Goal: Book appointment/travel/reservation

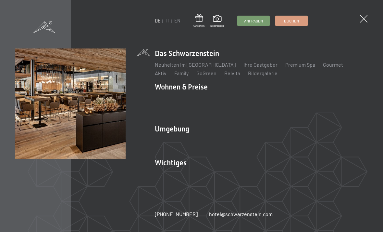
click at [365, 19] on span at bounding box center [363, 18] width 7 height 7
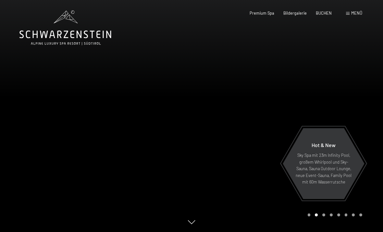
click at [361, 11] on span "Menü" at bounding box center [357, 12] width 11 height 5
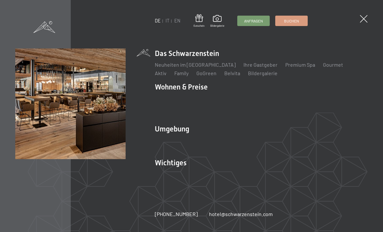
click at [254, 22] on span "Anfragen" at bounding box center [253, 21] width 19 height 6
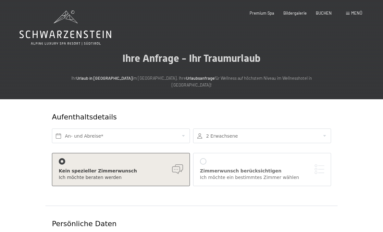
click at [354, 15] on span "Menü" at bounding box center [357, 12] width 11 height 5
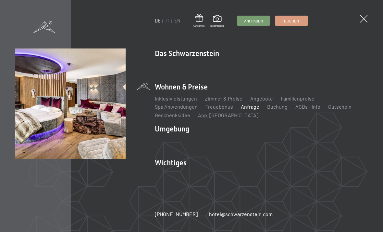
click at [229, 100] on link "Zimmer & Preise" at bounding box center [224, 98] width 38 height 6
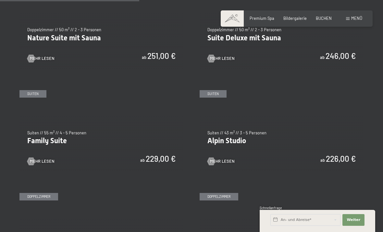
scroll to position [574, 0]
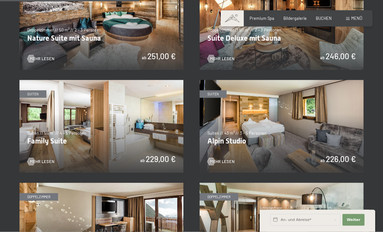
click at [327, 134] on img at bounding box center [282, 126] width 164 height 92
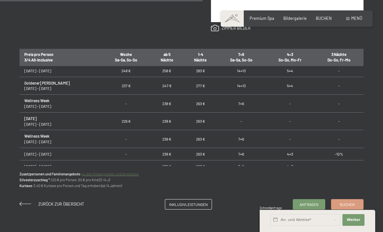
scroll to position [56, 0]
click at [189, 201] on span "Inklusivleistungen" at bounding box center [188, 204] width 39 height 6
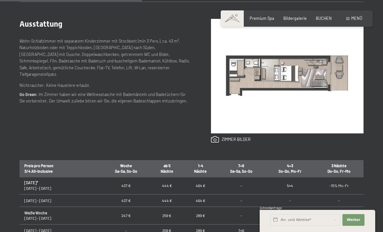
scroll to position [261, 0]
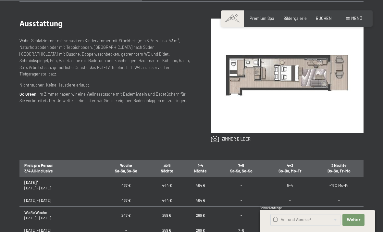
click at [240, 140] on link at bounding box center [231, 138] width 40 height 7
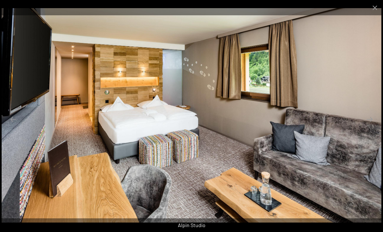
click at [368, 125] on button "Next slide" at bounding box center [370, 119] width 14 height 13
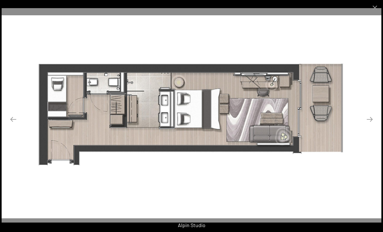
click at [377, 3] on button "Close gallery" at bounding box center [375, 7] width 16 height 15
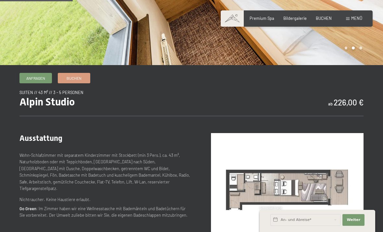
scroll to position [134, 0]
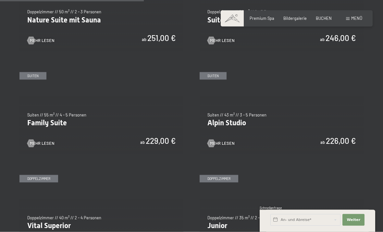
scroll to position [586, 0]
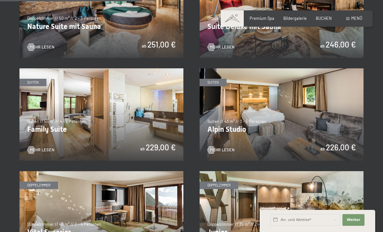
click at [153, 138] on span "Einwilligung Marketing*" at bounding box center [156, 134] width 54 height 6
click at [125, 138] on input "Einwilligung Marketing*" at bounding box center [122, 134] width 6 height 6
checkbox input "false"
click at [158, 112] on img at bounding box center [101, 114] width 164 height 92
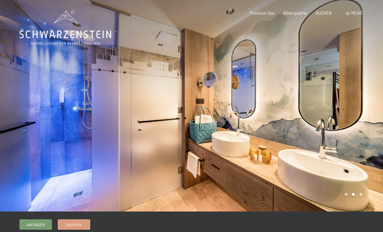
click at [347, 110] on div at bounding box center [288, 105] width 192 height 211
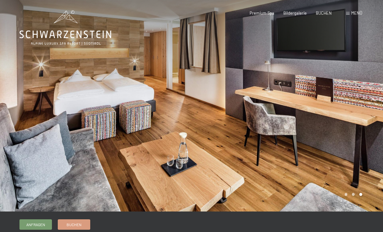
click at [352, 108] on div at bounding box center [288, 105] width 192 height 211
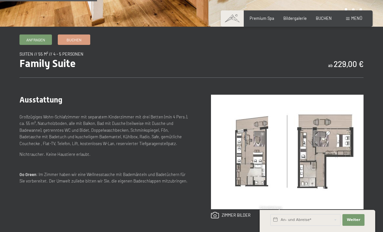
scroll to position [185, 0]
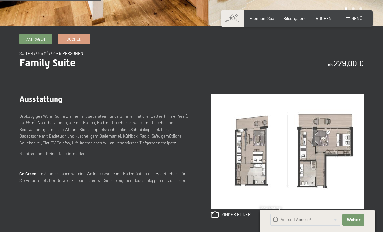
click at [234, 214] on link at bounding box center [231, 214] width 40 height 7
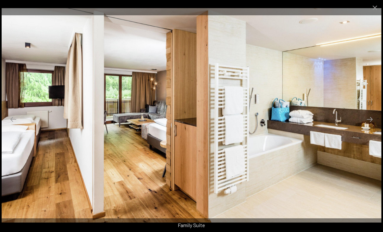
click at [368, 124] on button "Next slide" at bounding box center [370, 119] width 14 height 13
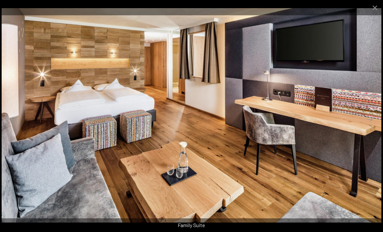
click at [373, 12] on button "Close gallery" at bounding box center [375, 7] width 16 height 15
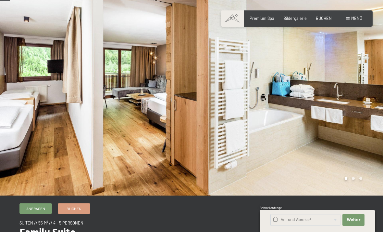
scroll to position [5, 0]
